Goal: Find specific page/section: Find specific page/section

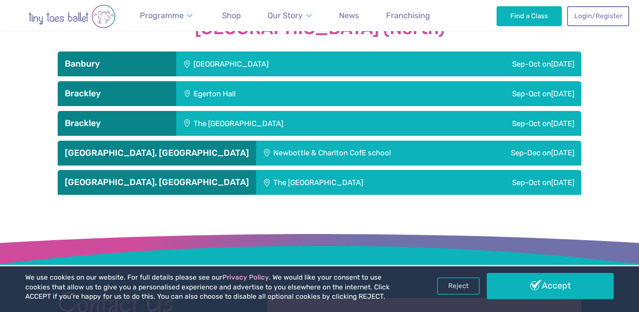
scroll to position [1025, 0]
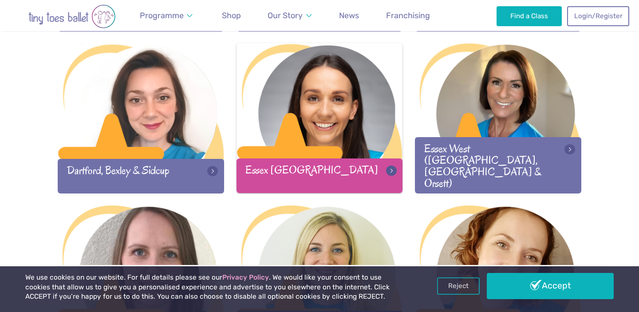
scroll to position [603, 0]
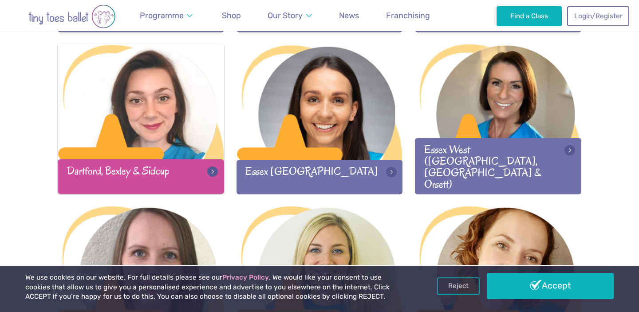
click at [168, 117] on div at bounding box center [141, 102] width 166 height 117
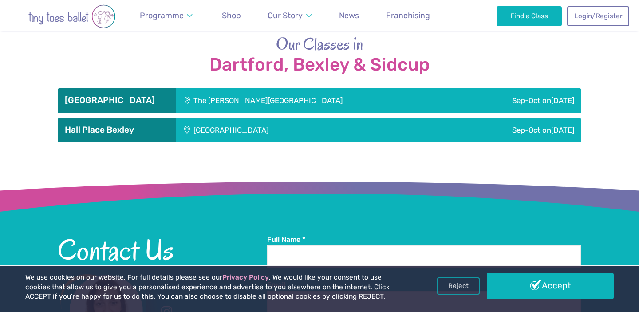
scroll to position [979, 0]
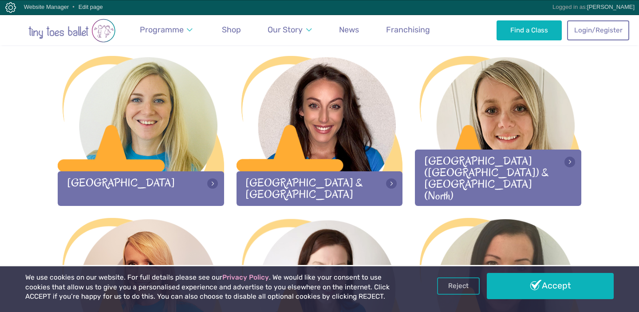
scroll to position [910, 0]
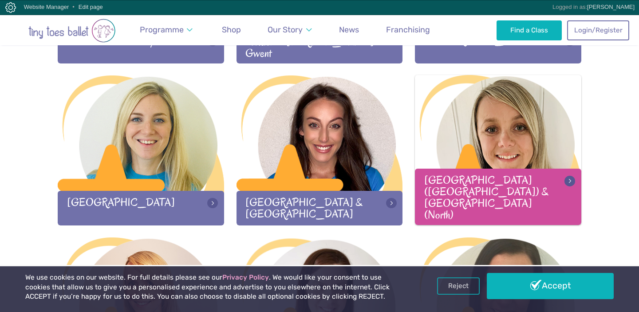
click at [501, 170] on div at bounding box center [498, 133] width 166 height 117
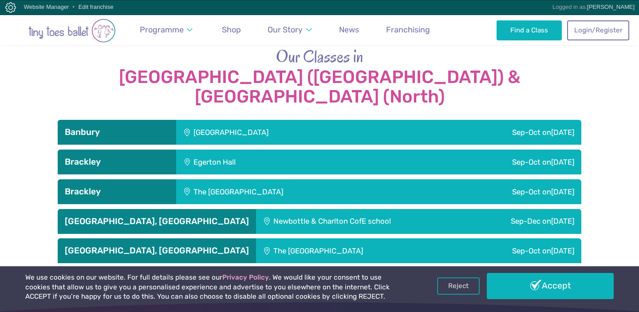
scroll to position [971, 0]
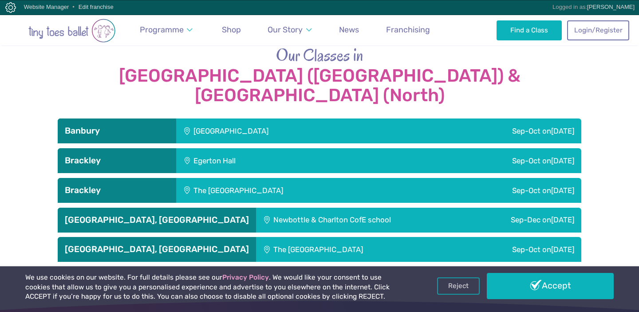
click at [313, 119] on div "[GEOGRAPHIC_DATA]" at bounding box center [290, 131] width 229 height 25
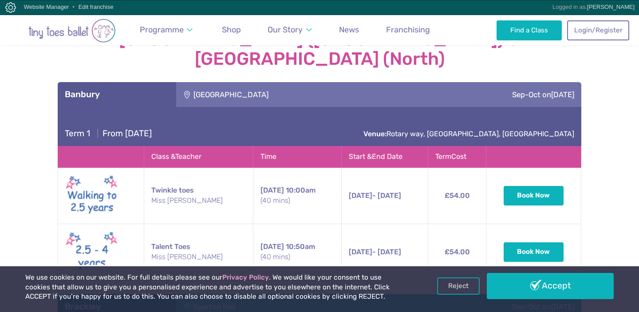
scroll to position [1004, 0]
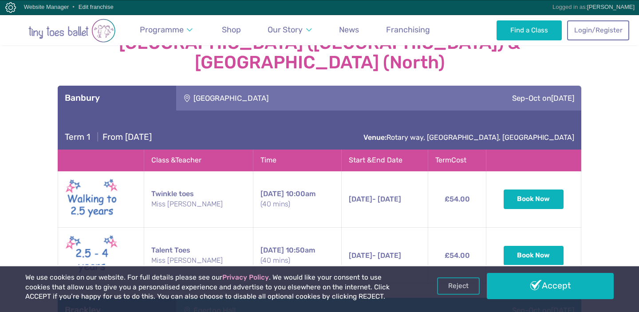
drag, startPoint x: 326, startPoint y: 67, endPoint x: 194, endPoint y: 69, distance: 132.3
click at [194, 86] on div "Hanwell Fields Community Centre" at bounding box center [290, 98] width 229 height 25
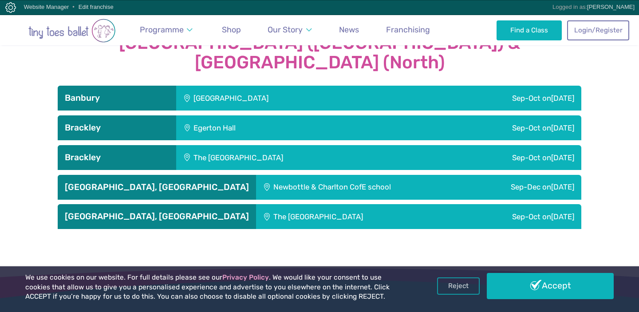
copy div "Hanwell Fields Community Centre"
click at [248, 86] on div "Hanwell Fields Community Centre" at bounding box center [290, 98] width 229 height 25
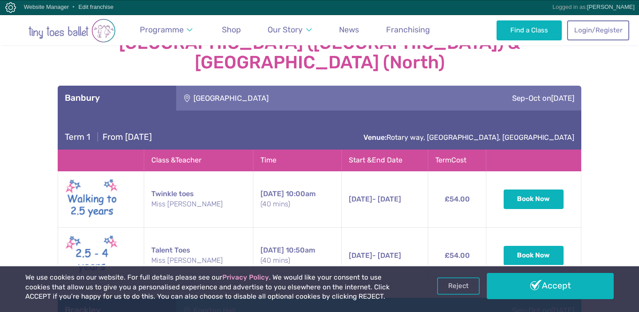
click at [311, 86] on div "Hanwell Fields Community Centre" at bounding box center [290, 98] width 229 height 25
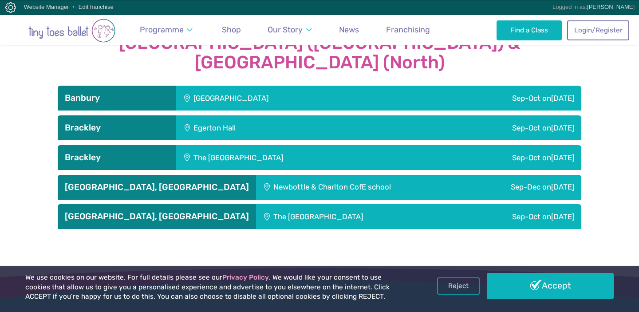
click at [300, 86] on div "Hanwell Fields Community Centre" at bounding box center [290, 98] width 229 height 25
